Goal: Find specific page/section: Find specific page/section

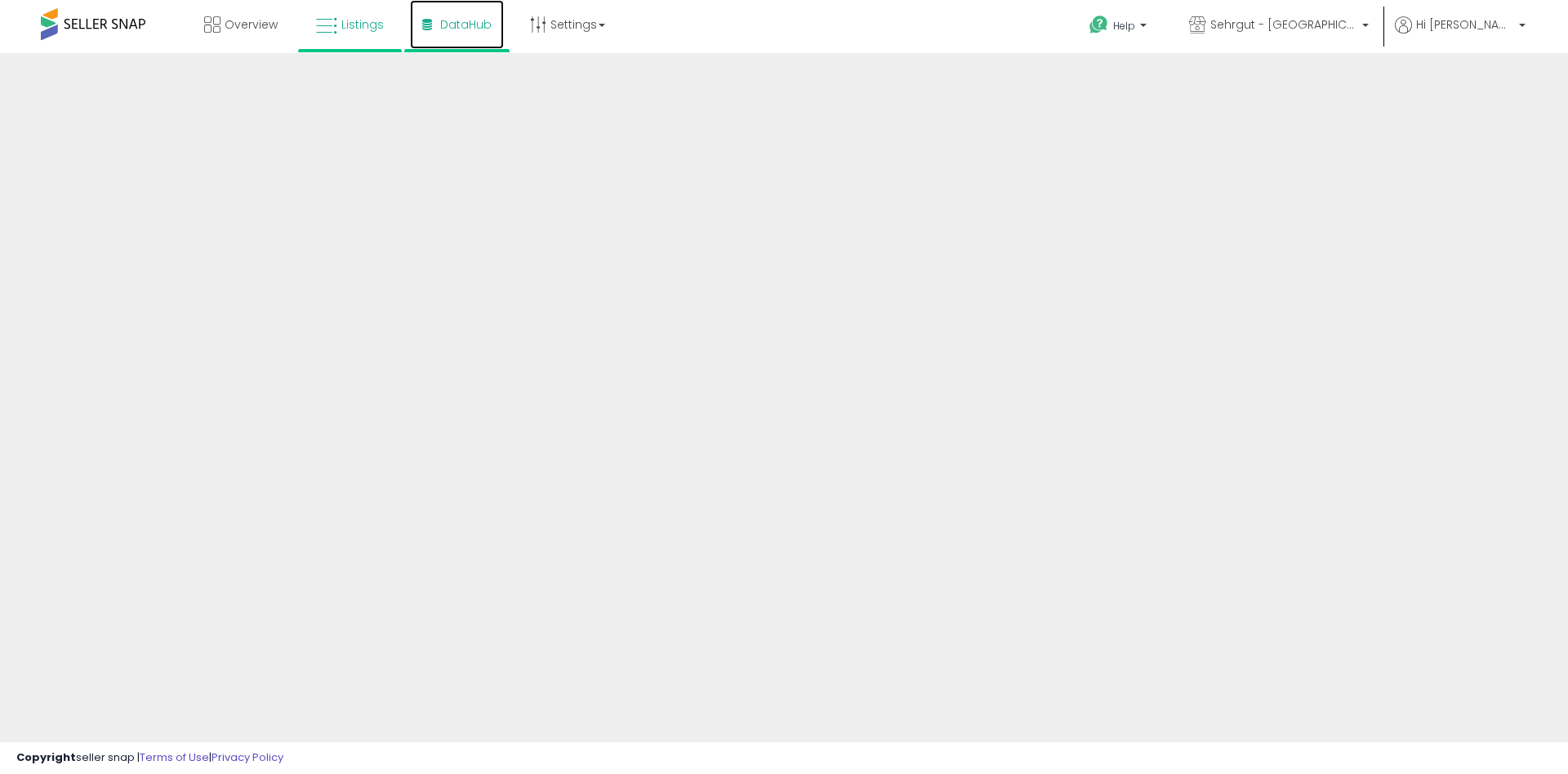
click at [454, 44] on link "DataHub" at bounding box center [456, 24] width 94 height 49
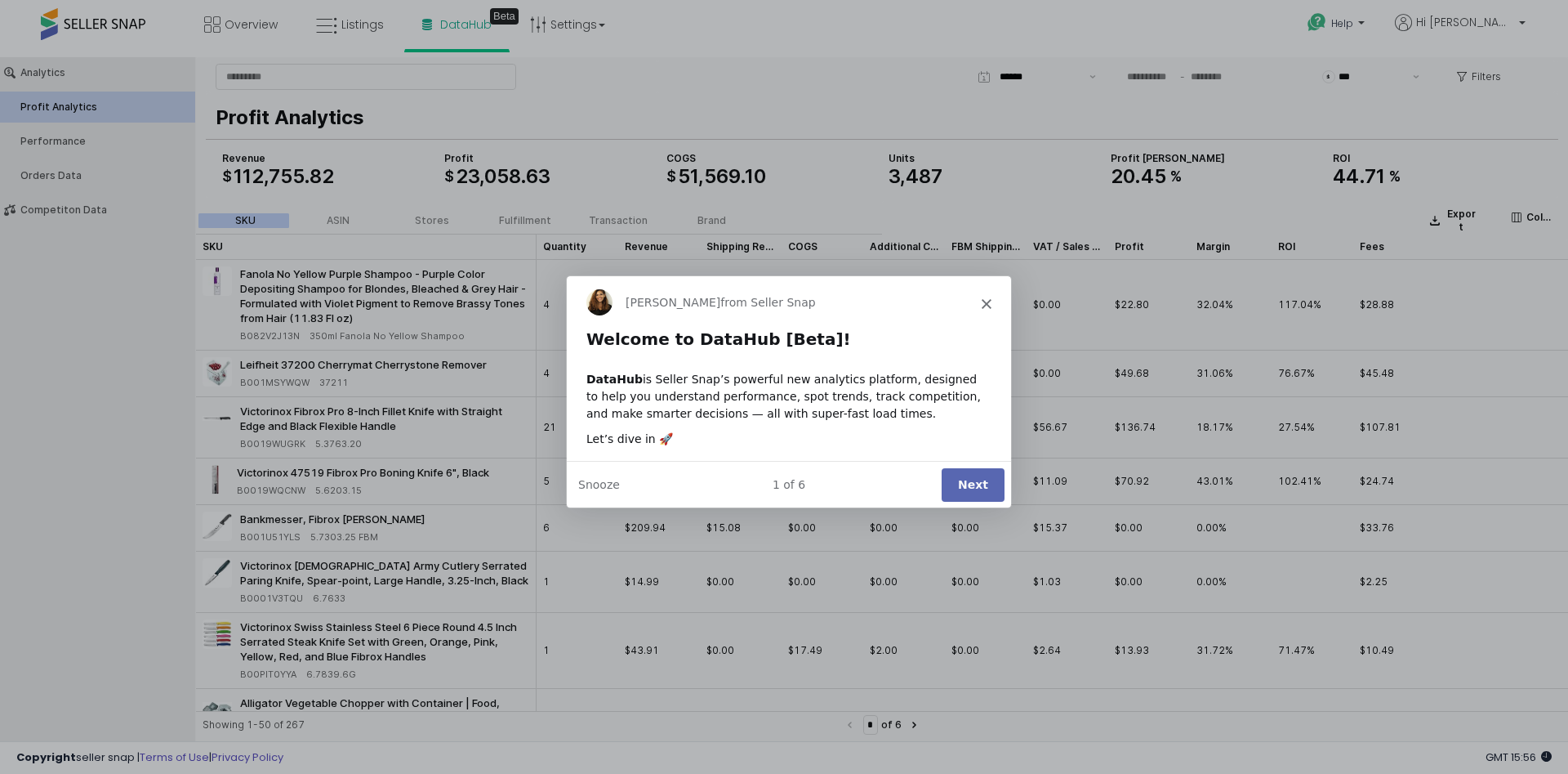
drag, startPoint x: 999, startPoint y: 293, endPoint x: 981, endPoint y: 300, distance: 19.3
click at [993, 296] on div "Georgie from Seller Snap" at bounding box center [788, 300] width 444 height 52
click at [975, 302] on div "Georgie from Seller Snap" at bounding box center [788, 300] width 444 height 52
click at [984, 298] on span "Close" at bounding box center [986, 300] width 10 height 10
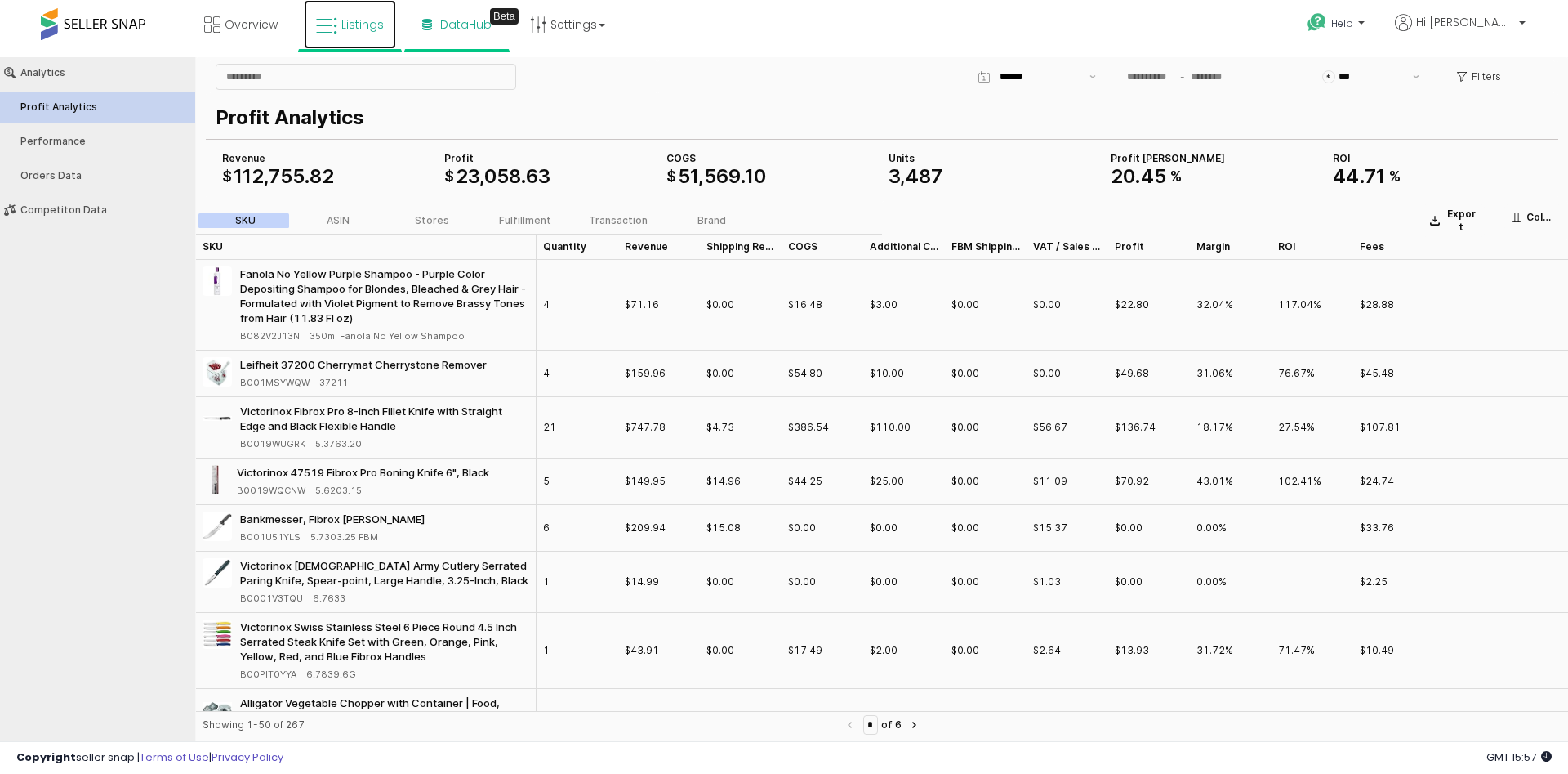
click at [355, 33] on link "Listings" at bounding box center [350, 24] width 93 height 49
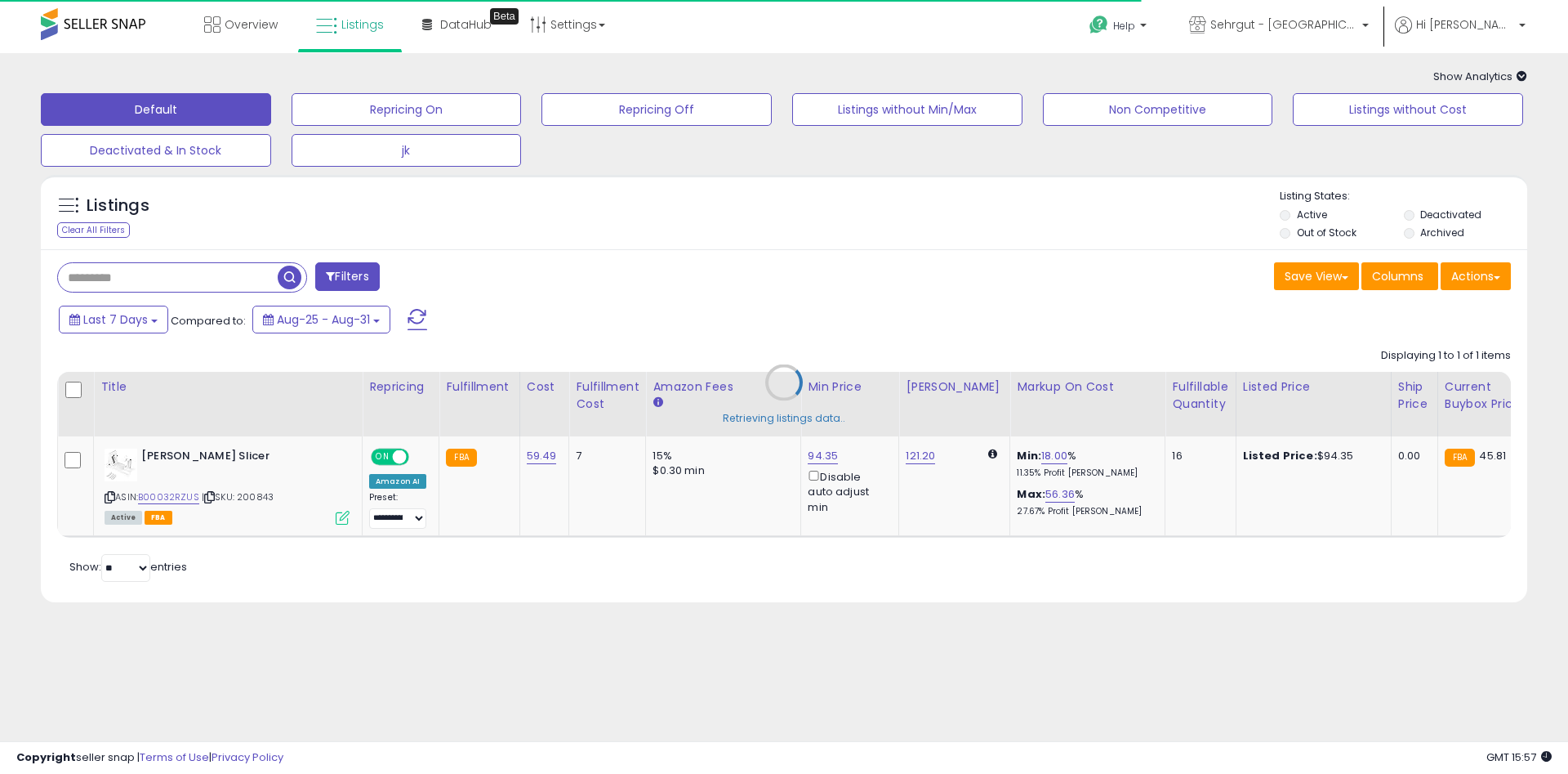
type input "**********"
